Goal: Task Accomplishment & Management: Use online tool/utility

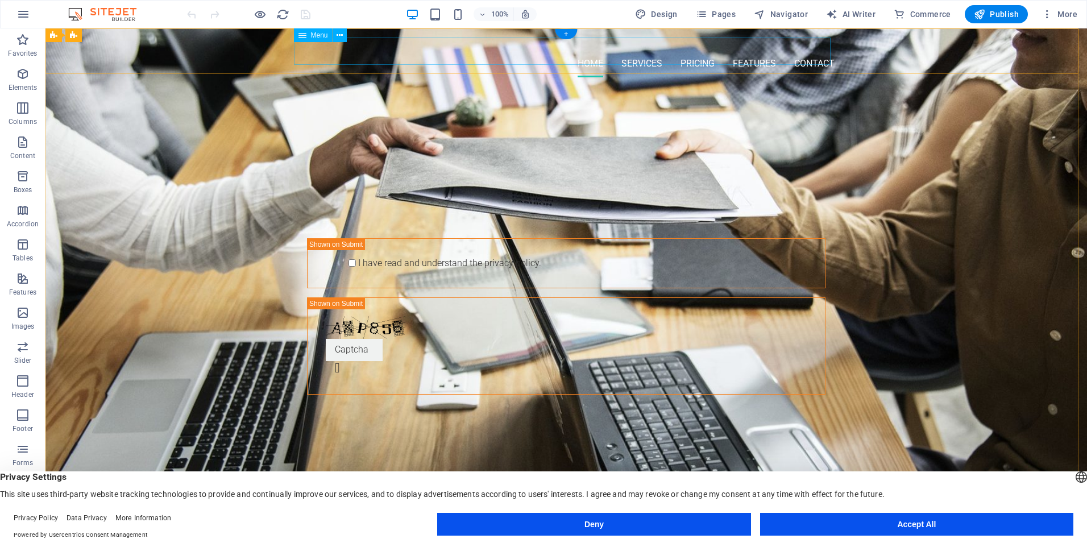
click at [805, 54] on nav "Home Services Pricing Features Contact" at bounding box center [566, 63] width 537 height 27
click at [802, 50] on nav "Home Services Pricing Features Contact" at bounding box center [566, 63] width 537 height 27
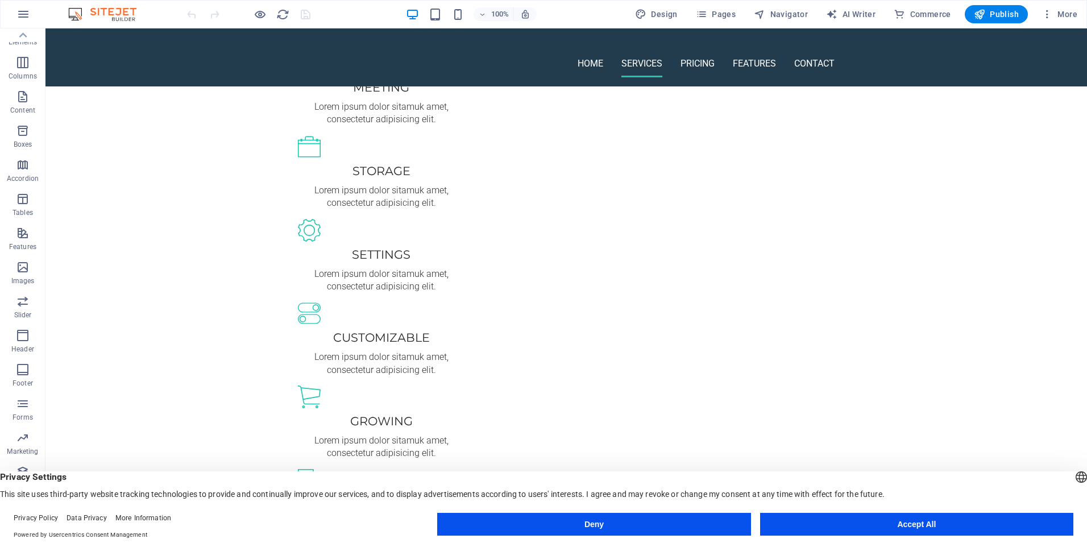
scroll to position [626, 0]
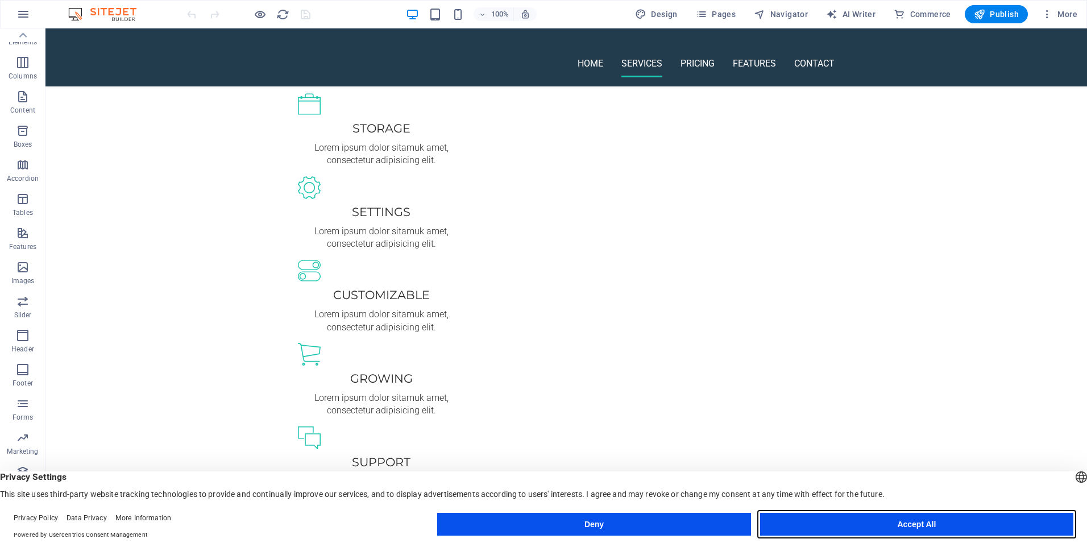
click at [840, 516] on button "Accept All" at bounding box center [916, 524] width 313 height 23
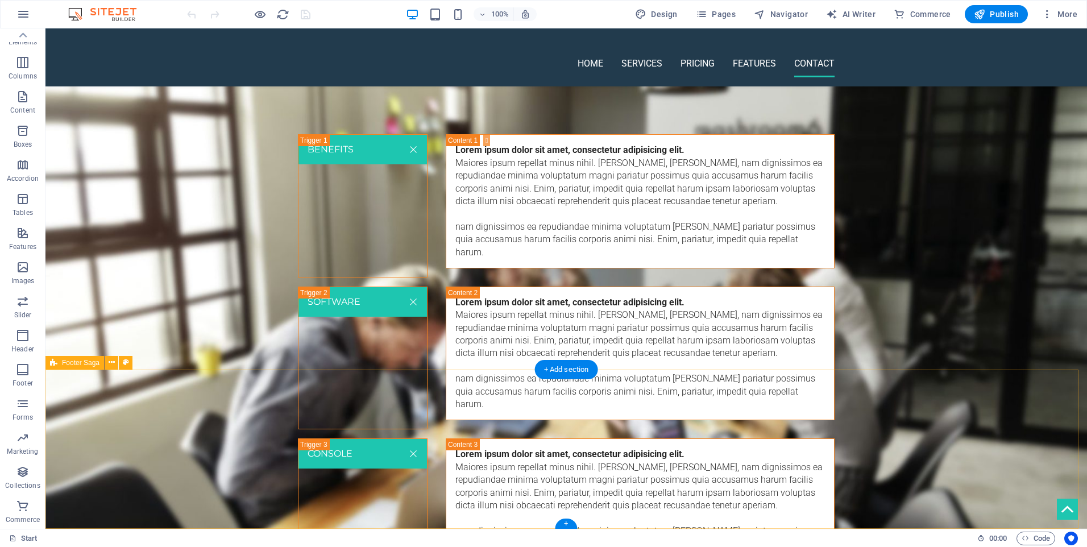
scroll to position [2034, 0]
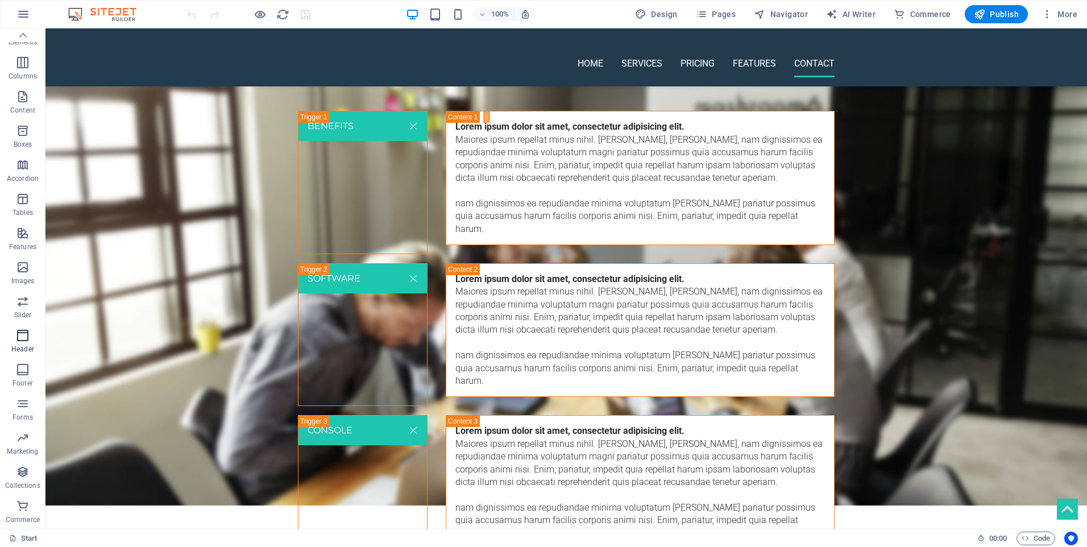
click at [22, 336] on icon "button" at bounding box center [23, 336] width 14 height 14
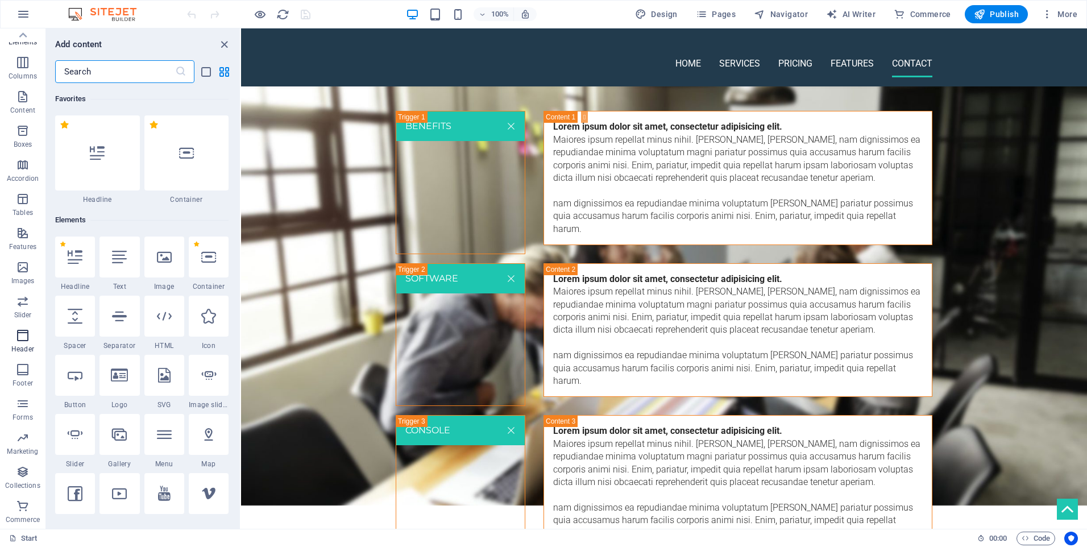
scroll to position [6848, 0]
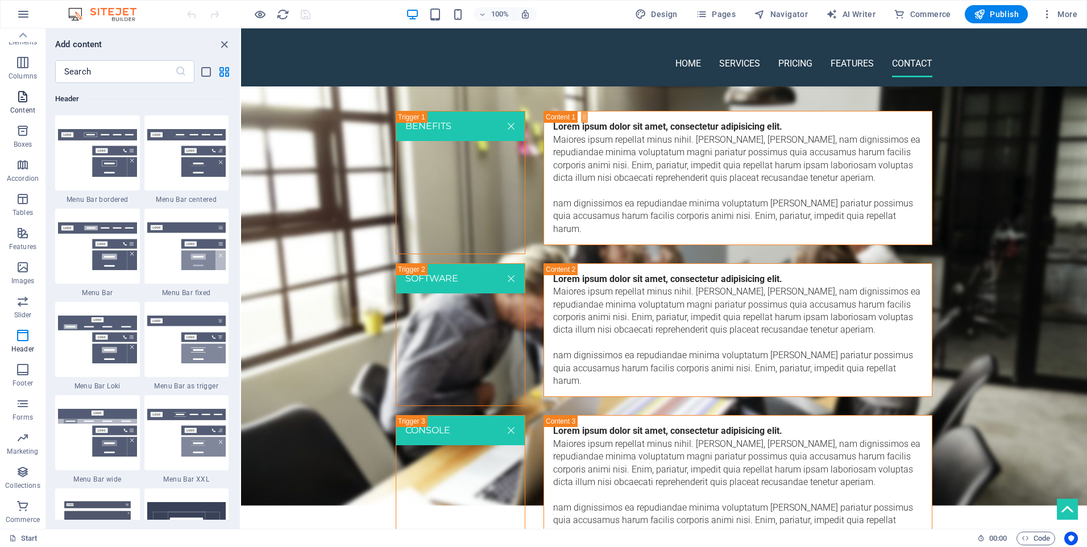
click at [27, 105] on span "Content" at bounding box center [22, 103] width 45 height 27
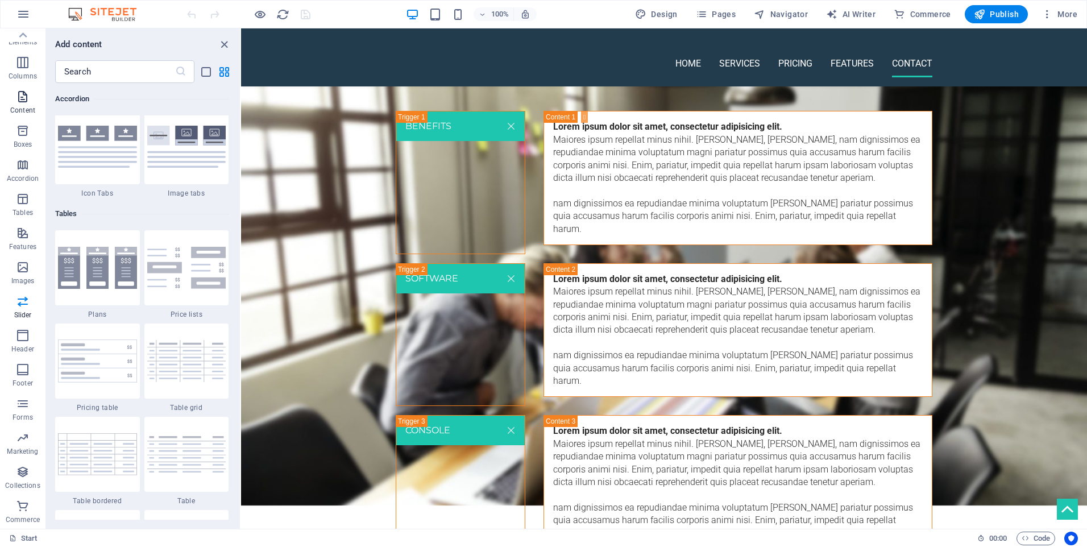
scroll to position [1990, 0]
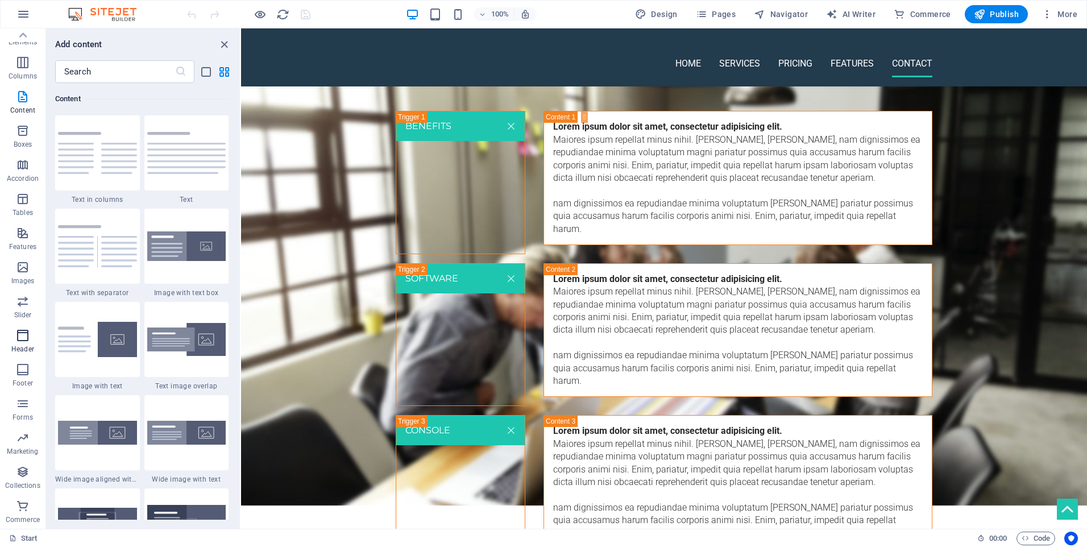
click at [19, 337] on icon "button" at bounding box center [23, 336] width 14 height 14
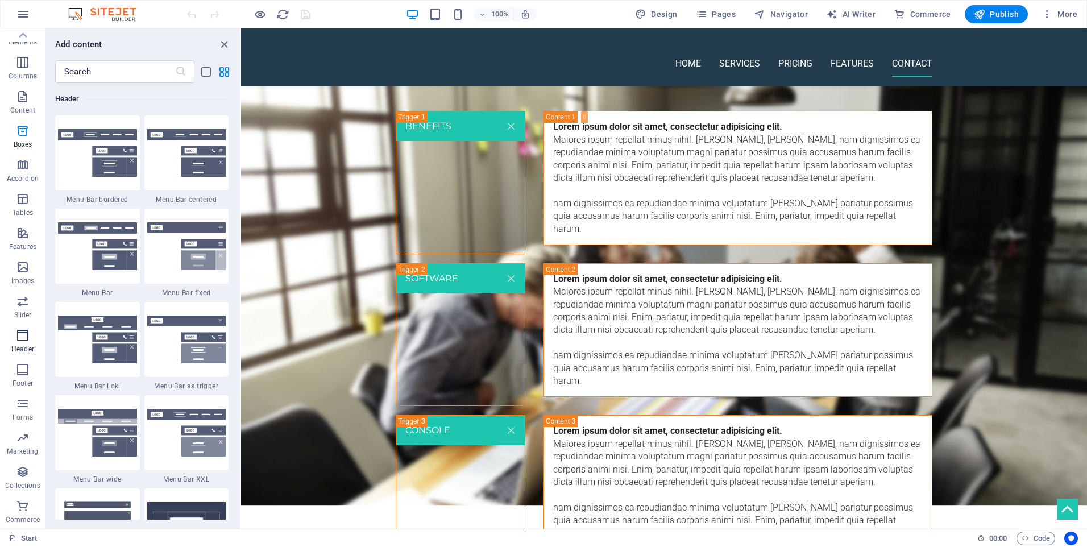
scroll to position [6848, 0]
click at [226, 47] on icon "close panel" at bounding box center [224, 44] width 13 height 13
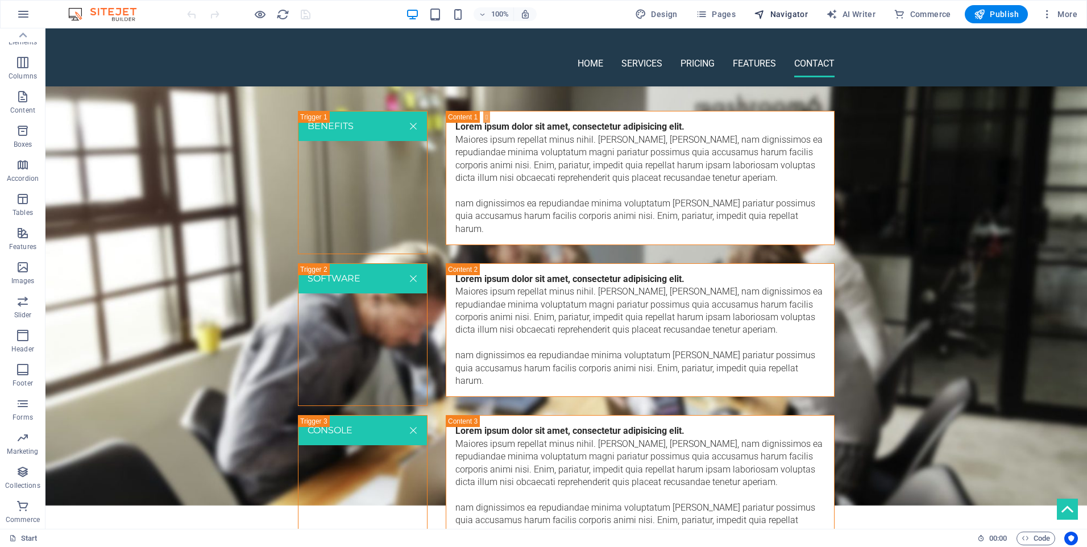
click at [791, 15] on span "Navigator" at bounding box center [781, 14] width 54 height 11
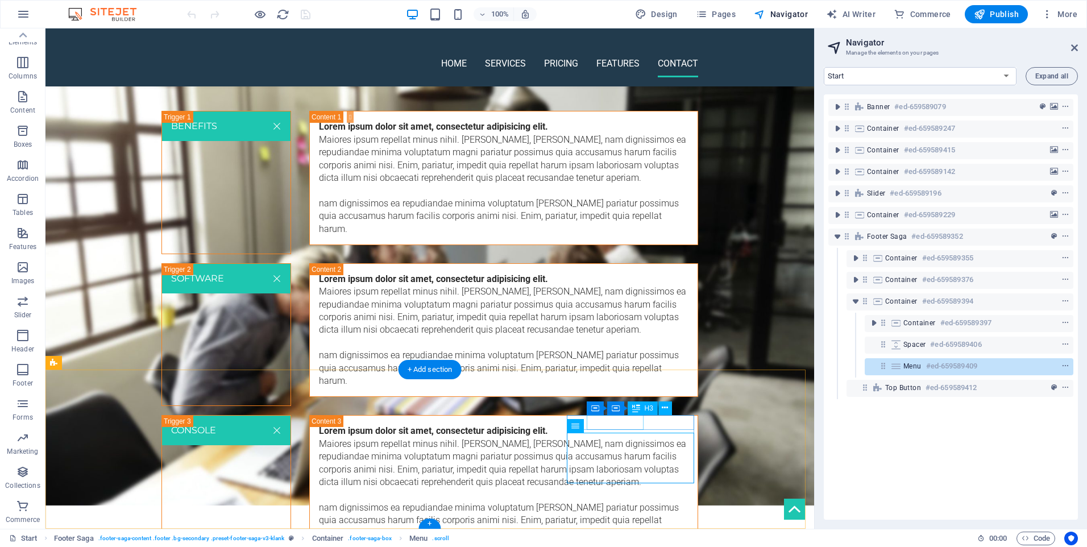
click at [1062, 364] on icon "context-menu" at bounding box center [1066, 366] width 8 height 8
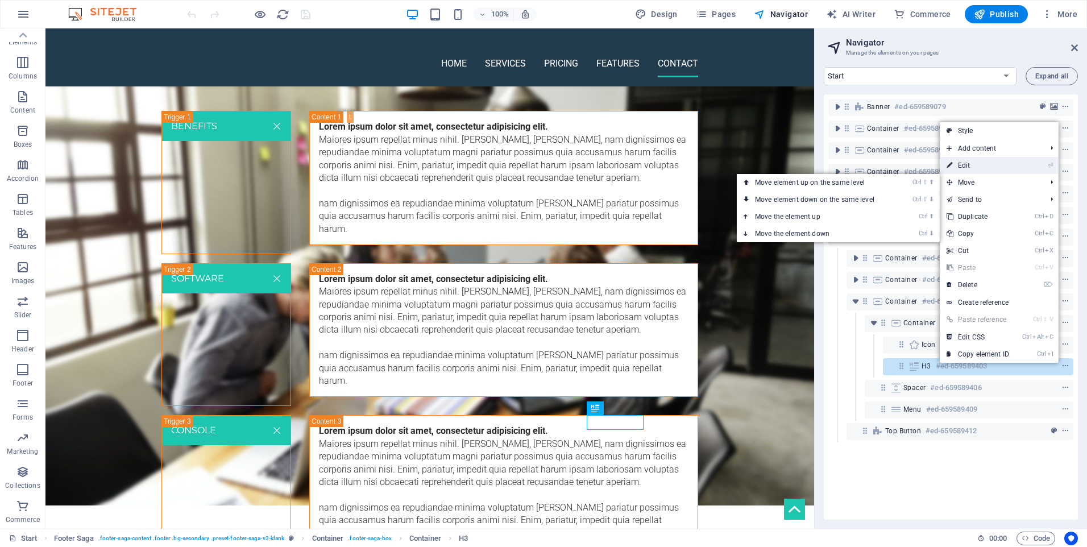
click at [961, 168] on link "⏎ Edit" at bounding box center [978, 165] width 76 height 17
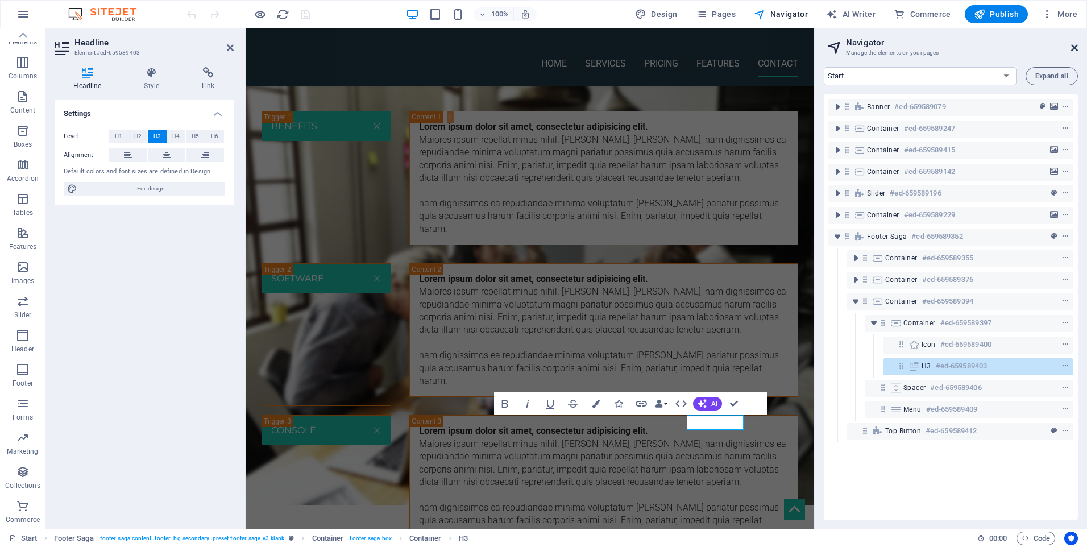
click at [1074, 52] on link at bounding box center [1074, 48] width 7 height 10
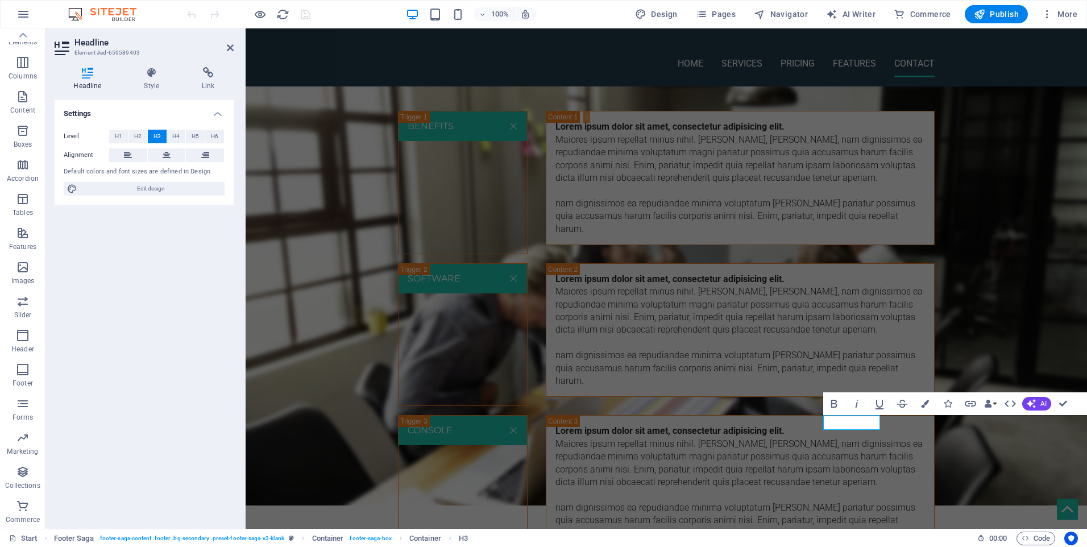
click at [235, 47] on aside "Headline Element #ed-659589403 Headline Style Link Settings Level H1 H2 H3 H4 H…" at bounding box center [145, 278] width 200 height 500
click at [227, 51] on icon at bounding box center [230, 47] width 7 height 9
